Goal: Transaction & Acquisition: Purchase product/service

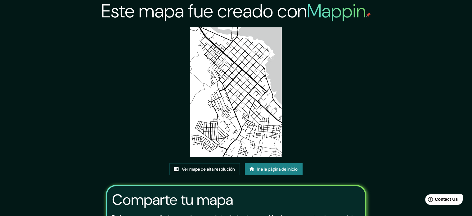
click at [274, 169] on font "Ir a la página de inicio" at bounding box center [278, 169] width 40 height 6
click at [214, 170] on font "Ver mapa de alta resolución" at bounding box center [208, 169] width 53 height 6
click at [331, 16] on font "Mappin" at bounding box center [336, 11] width 59 height 25
click at [285, 172] on font "Ir a la página de inicio" at bounding box center [278, 169] width 40 height 8
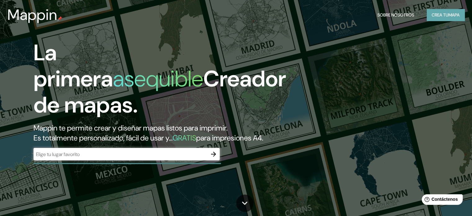
click at [446, 17] on font "Crea tu" at bounding box center [440, 15] width 17 height 6
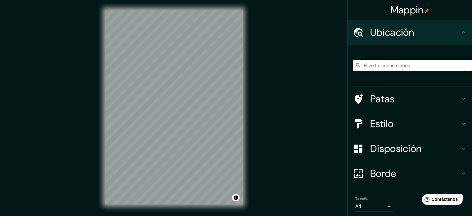
click at [376, 63] on input "Elige tu ciudad o zona" at bounding box center [412, 65] width 119 height 11
type input "C"
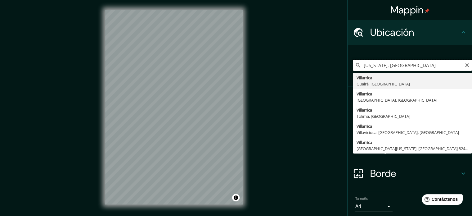
drag, startPoint x: 427, startPoint y: 65, endPoint x: 374, endPoint y: 75, distance: 54.2
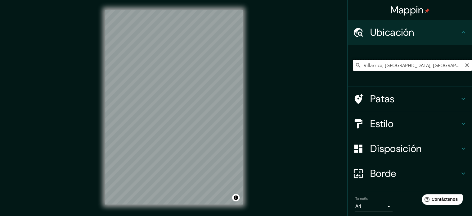
click at [423, 65] on input "Villarrica, [GEOGRAPHIC_DATA], [GEOGRAPHIC_DATA]" at bounding box center [412, 65] width 119 height 11
drag, startPoint x: 428, startPoint y: 66, endPoint x: 377, endPoint y: 69, distance: 50.7
click at [377, 69] on input "Villarrica, [GEOGRAPHIC_DATA], [GEOGRAPHIC_DATA]" at bounding box center [412, 65] width 119 height 11
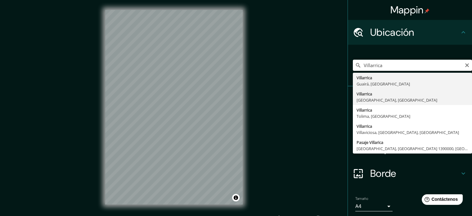
type input "[GEOGRAPHIC_DATA], [GEOGRAPHIC_DATA], [GEOGRAPHIC_DATA]"
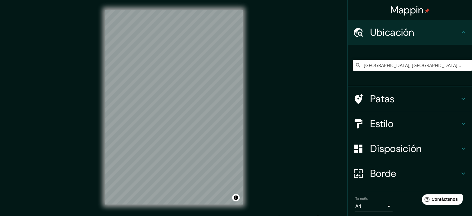
click at [409, 114] on div "Estilo" at bounding box center [410, 123] width 124 height 25
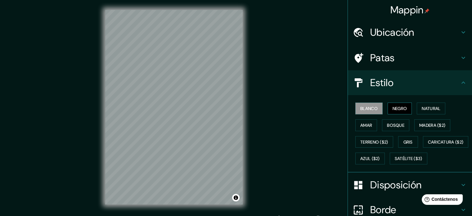
click at [401, 108] on font "Negro" at bounding box center [400, 109] width 15 height 6
click at [434, 104] on button "Natural" at bounding box center [431, 109] width 29 height 12
click at [361, 106] on font "Blanco" at bounding box center [369, 109] width 17 height 6
click at [367, 125] on font "Amar" at bounding box center [367, 125] width 12 height 6
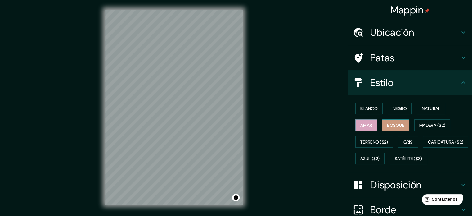
click at [387, 127] on font "Bosque" at bounding box center [395, 125] width 17 height 6
click at [427, 121] on font "Madera ($2)" at bounding box center [433, 125] width 26 height 8
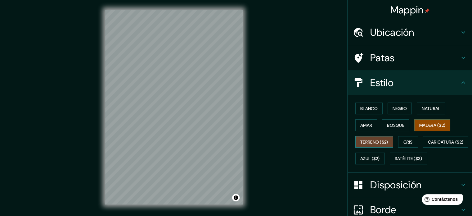
click at [372, 142] on font "Terreno ($2)" at bounding box center [375, 142] width 28 height 6
click at [369, 110] on font "Blanco" at bounding box center [369, 109] width 17 height 6
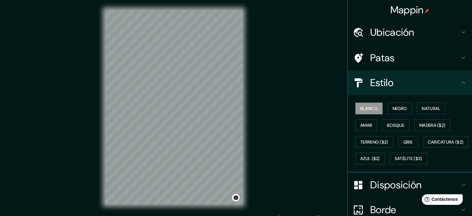
click at [408, 79] on h4 "Estilo" at bounding box center [415, 82] width 89 height 12
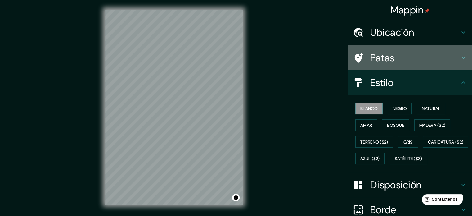
click at [417, 55] on h4 "Patas" at bounding box center [415, 58] width 89 height 12
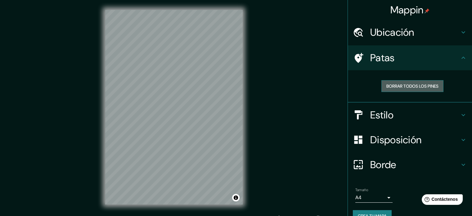
click at [415, 88] on font "Borrar todos los pines" at bounding box center [413, 86] width 52 height 6
click at [402, 48] on div "Patas" at bounding box center [410, 57] width 124 height 25
click at [411, 33] on h4 "Ubicación" at bounding box center [415, 32] width 89 height 12
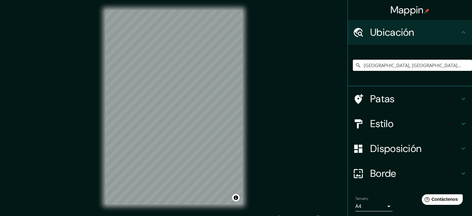
click at [411, 33] on h4 "Ubicación" at bounding box center [415, 32] width 89 height 12
click at [401, 144] on font "Disposición" at bounding box center [396, 148] width 51 height 13
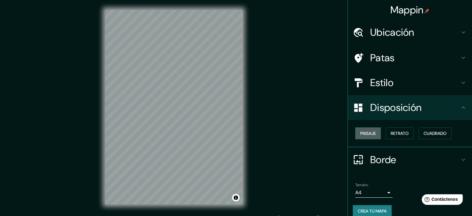
click at [368, 134] on font "Paisaje" at bounding box center [369, 133] width 16 height 6
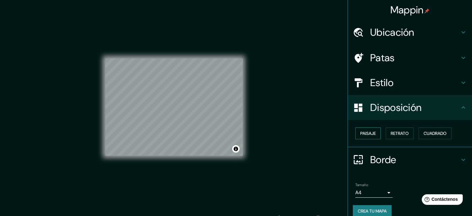
click at [368, 134] on font "Paisaje" at bounding box center [369, 133] width 16 height 6
click at [405, 135] on font "Retrato" at bounding box center [400, 133] width 18 height 6
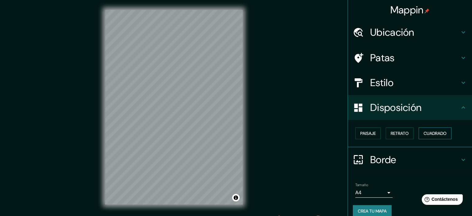
click at [426, 131] on font "Cuadrado" at bounding box center [435, 133] width 23 height 6
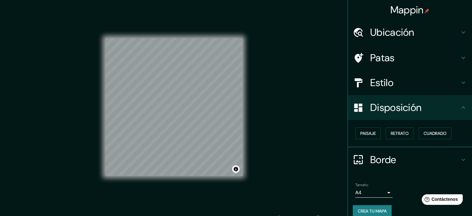
click at [388, 111] on font "Disposición" at bounding box center [396, 107] width 51 height 13
click at [418, 159] on h4 "Borde" at bounding box center [415, 159] width 89 height 12
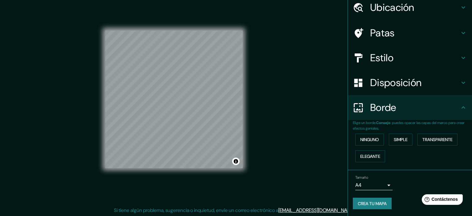
scroll to position [8, 0]
click at [372, 139] on font "Ninguno" at bounding box center [370, 140] width 19 height 6
click at [394, 140] on font "Simple" at bounding box center [401, 140] width 14 height 6
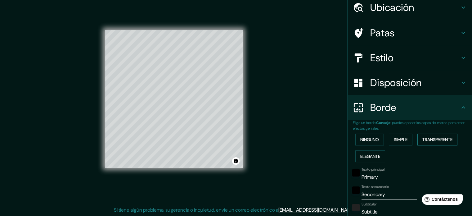
click at [443, 137] on font "Transparente" at bounding box center [438, 140] width 30 height 6
click at [367, 159] on font "Elegante" at bounding box center [371, 156] width 20 height 8
click at [370, 139] on font "Ninguno" at bounding box center [370, 140] width 19 height 6
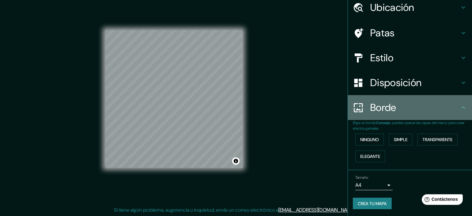
click at [387, 105] on font "Borde" at bounding box center [384, 107] width 26 height 13
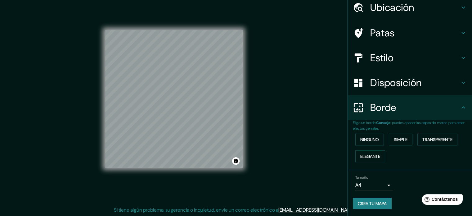
click at [460, 107] on icon at bounding box center [463, 107] width 7 height 7
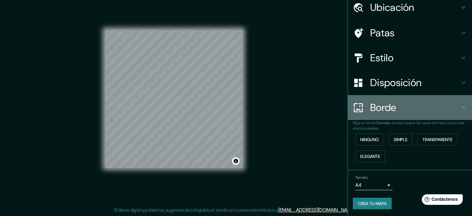
click at [463, 103] on div "Borde" at bounding box center [410, 107] width 124 height 25
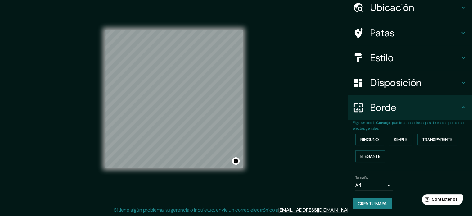
click at [383, 184] on body "Mappin Ubicación Villarrica, [GEOGRAPHIC_DATA], [GEOGRAPHIC_DATA] Patas Estilo …" at bounding box center [236, 100] width 472 height 216
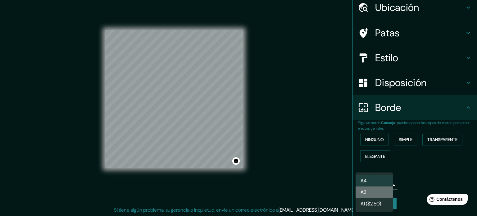
click at [379, 187] on li "A3" at bounding box center [374, 191] width 37 height 11
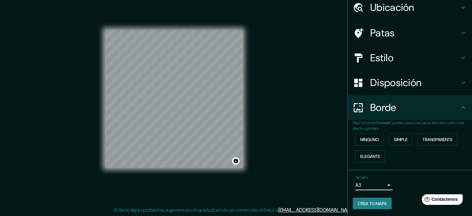
click at [385, 186] on body "Mappin Ubicación Villarrica, [GEOGRAPHIC_DATA], [GEOGRAPHIC_DATA] Patas Estilo …" at bounding box center [236, 100] width 472 height 216
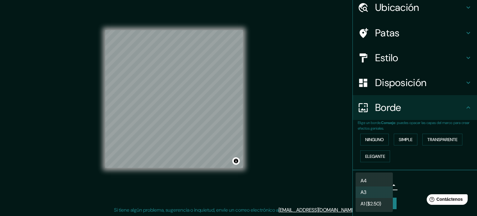
click at [376, 179] on li "A4" at bounding box center [374, 180] width 37 height 11
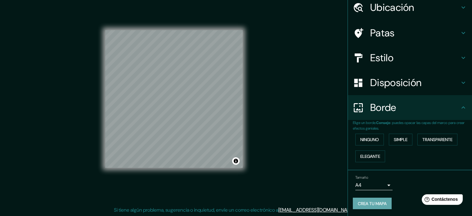
click at [372, 201] on font "Crea tu mapa" at bounding box center [372, 204] width 29 height 6
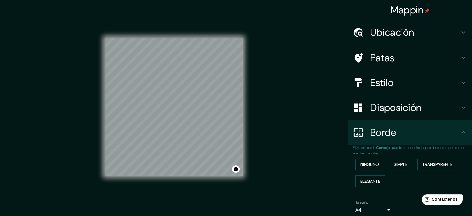
scroll to position [0, 0]
drag, startPoint x: 243, startPoint y: 114, endPoint x: 260, endPoint y: 91, distance: 28.0
click at [260, 91] on div "Mappin Ubicación Villarrica, [GEOGRAPHIC_DATA], [GEOGRAPHIC_DATA] Patas Estilo …" at bounding box center [236, 112] width 472 height 224
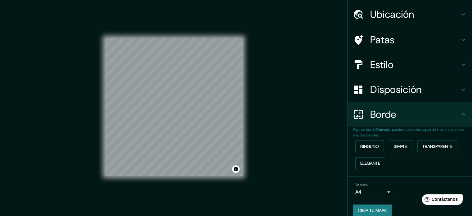
scroll to position [25, 0]
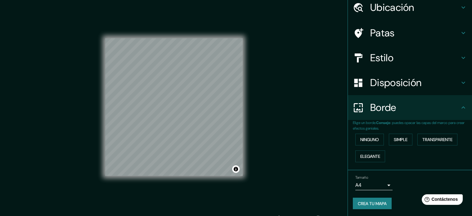
click at [362, 201] on font "Crea tu mapa" at bounding box center [372, 204] width 29 height 6
click at [370, 135] on font "Ninguno" at bounding box center [370, 139] width 19 height 8
click at [369, 143] on font "Ninguno" at bounding box center [370, 139] width 19 height 8
click at [378, 202] on font "Crea tu mapa" at bounding box center [372, 204] width 29 height 6
click at [397, 141] on font "Simple" at bounding box center [401, 140] width 14 height 6
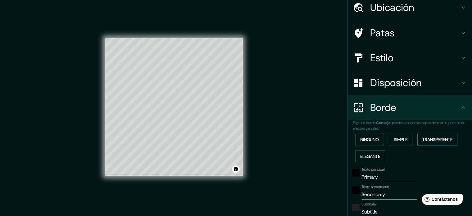
click at [435, 143] on font "Transparente" at bounding box center [438, 139] width 30 height 8
click at [367, 136] on font "Ninguno" at bounding box center [370, 139] width 19 height 8
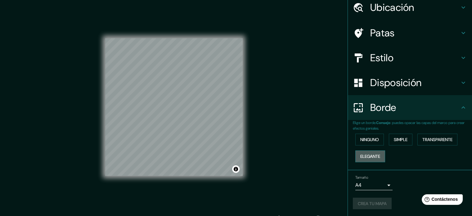
click at [375, 154] on font "Elegante" at bounding box center [371, 156] width 20 height 6
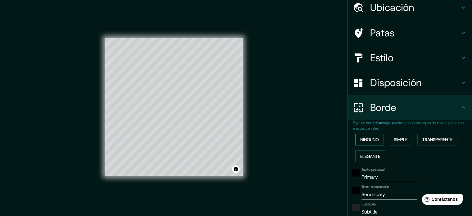
click at [366, 137] on font "Ninguno" at bounding box center [370, 140] width 19 height 6
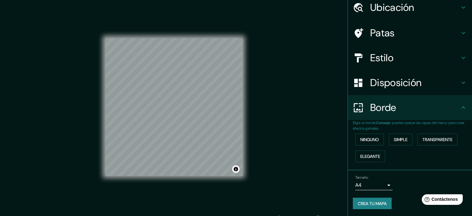
click at [460, 61] on icon at bounding box center [463, 57] width 7 height 7
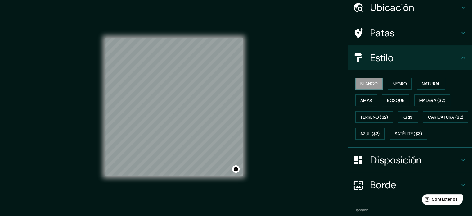
click at [460, 61] on icon at bounding box center [463, 57] width 7 height 7
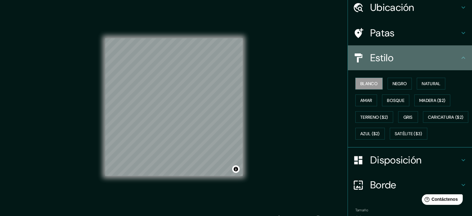
click at [461, 61] on icon at bounding box center [463, 57] width 7 height 7
click at [462, 57] on icon at bounding box center [464, 58] width 4 height 2
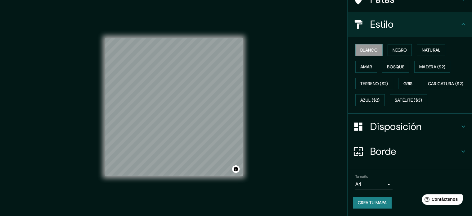
scroll to position [73, 0]
click at [457, 121] on div "Disposición" at bounding box center [410, 126] width 124 height 25
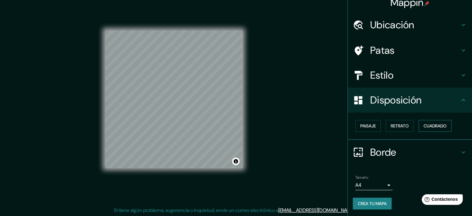
scroll to position [8, 0]
click at [368, 122] on font "Paisaje" at bounding box center [369, 126] width 16 height 8
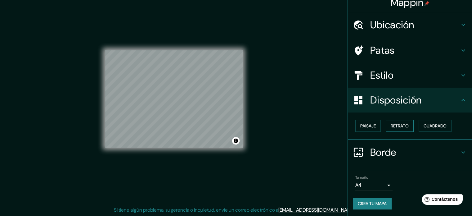
click at [393, 128] on font "Retrato" at bounding box center [400, 126] width 18 height 6
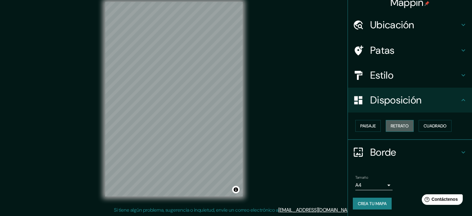
click at [405, 124] on font "Retrato" at bounding box center [400, 126] width 18 height 6
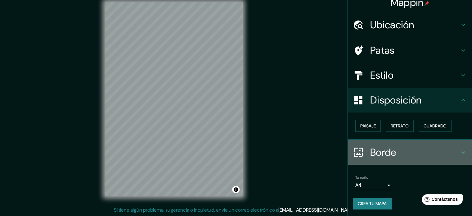
click at [460, 151] on icon at bounding box center [463, 151] width 7 height 7
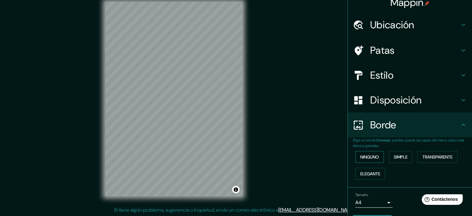
click at [376, 154] on button "Ninguno" at bounding box center [370, 157] width 29 height 12
click at [371, 157] on font "Ninguno" at bounding box center [370, 157] width 19 height 6
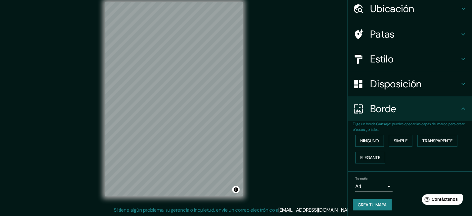
scroll to position [25, 0]
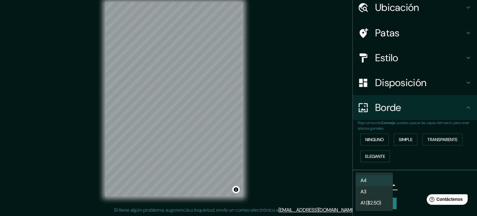
click at [385, 182] on body "Mappin Ubicación Villarrica, [GEOGRAPHIC_DATA], [GEOGRAPHIC_DATA] Patas Estilo …" at bounding box center [238, 100] width 477 height 216
click at [378, 191] on li "A3" at bounding box center [374, 191] width 37 height 11
type input "a4"
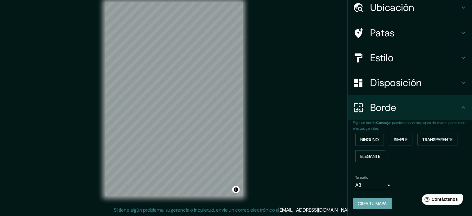
click at [380, 203] on font "Crea tu mapa" at bounding box center [372, 204] width 29 height 6
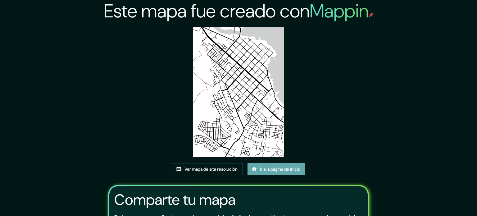
click at [263, 166] on font "Ir a la página de inicio" at bounding box center [280, 169] width 40 height 6
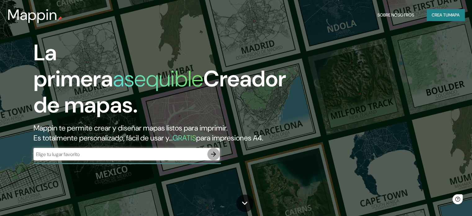
click at [211, 158] on icon "button" at bounding box center [213, 153] width 7 height 7
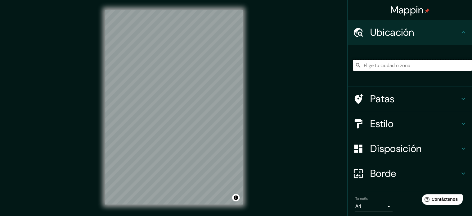
click at [377, 63] on input "Elige tu ciudad o zona" at bounding box center [412, 65] width 119 height 11
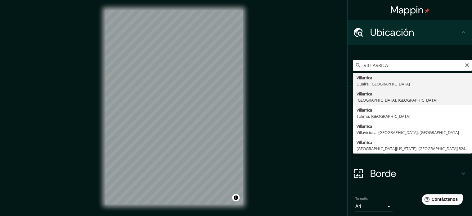
type input "[GEOGRAPHIC_DATA], [GEOGRAPHIC_DATA], [GEOGRAPHIC_DATA]"
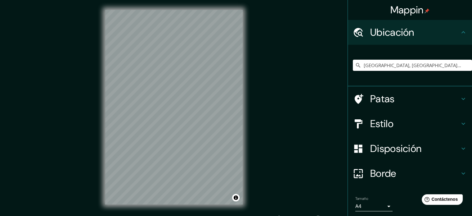
click at [409, 119] on h4 "Estilo" at bounding box center [415, 123] width 89 height 12
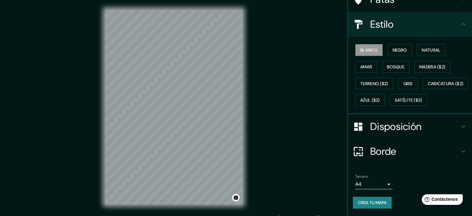
scroll to position [73, 0]
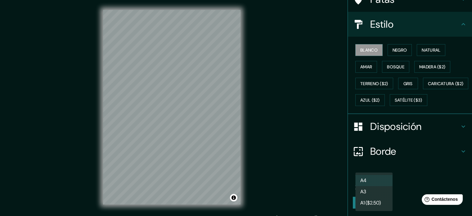
click at [385, 185] on body "Mappin Ubicación Villarrica, Región de La Araucanía, Chile Patas Estilo Blanco …" at bounding box center [236, 108] width 472 height 216
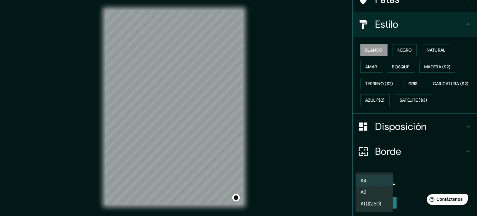
click at [381, 194] on li "A3" at bounding box center [374, 191] width 37 height 11
type input "a4"
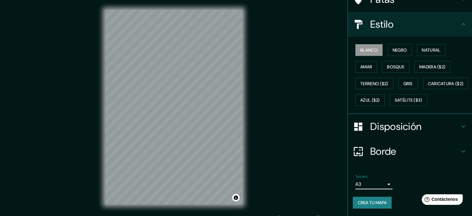
click at [378, 201] on font "Crea tu mapa" at bounding box center [372, 203] width 29 height 6
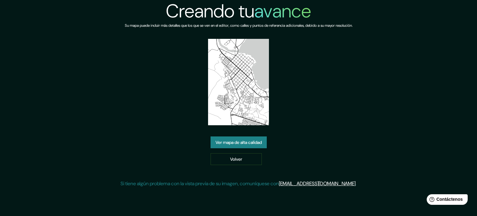
click at [250, 143] on font "Ver mapa de alta calidad" at bounding box center [239, 142] width 46 height 6
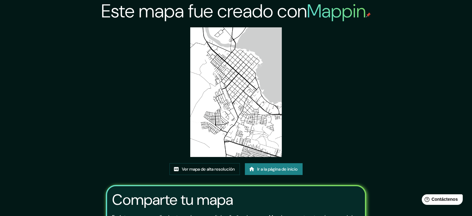
drag, startPoint x: 250, startPoint y: 55, endPoint x: 362, endPoint y: 57, distance: 111.8
click at [362, 57] on div "Este mapa fue creado con Mappin Ver mapa de alta resolución Ir a la página de i…" at bounding box center [236, 143] width 276 height 286
